Goal: Task Accomplishment & Management: Use online tool/utility

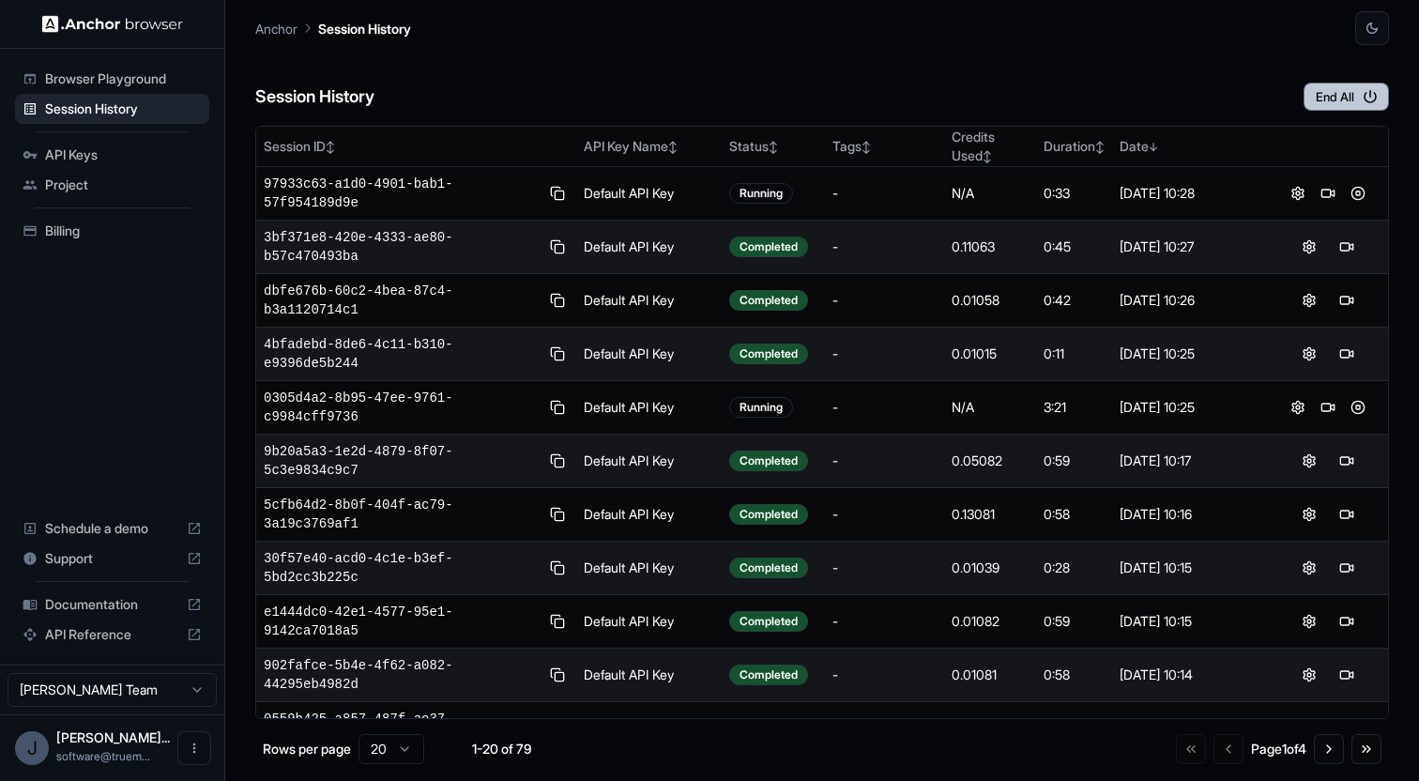
click at [1357, 93] on button "End All" at bounding box center [1345, 97] width 85 height 28
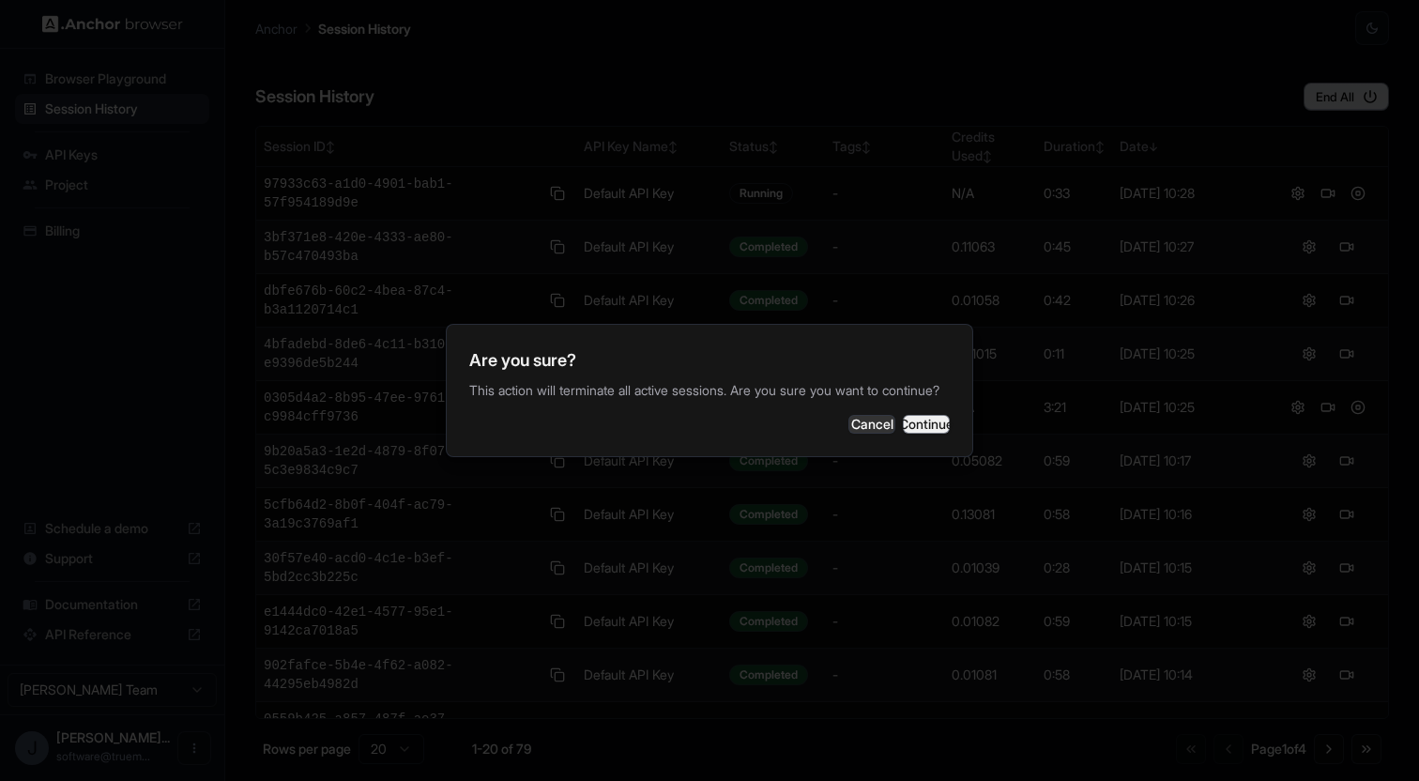
click at [903, 431] on button "Continue" at bounding box center [926, 424] width 47 height 19
